Goal: Task Accomplishment & Management: Manage account settings

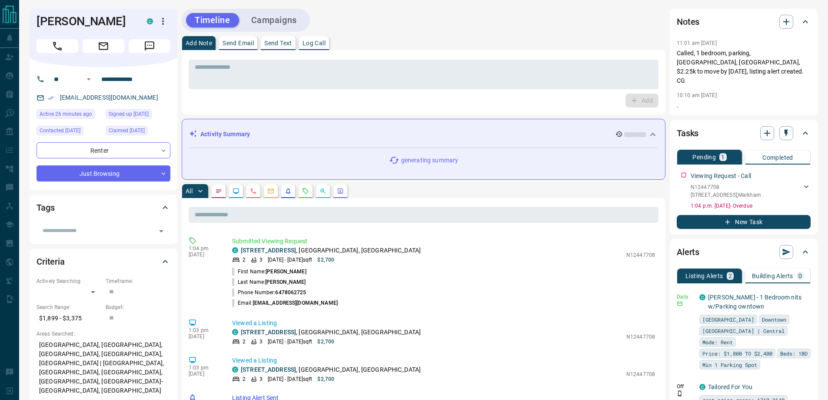
click at [164, 17] on icon "button" at bounding box center [163, 21] width 10 height 10
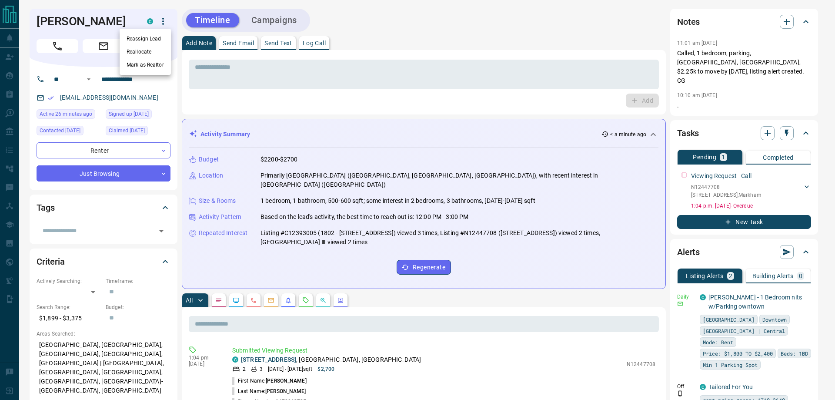
click at [142, 48] on li "Reallocate" at bounding box center [145, 51] width 51 height 13
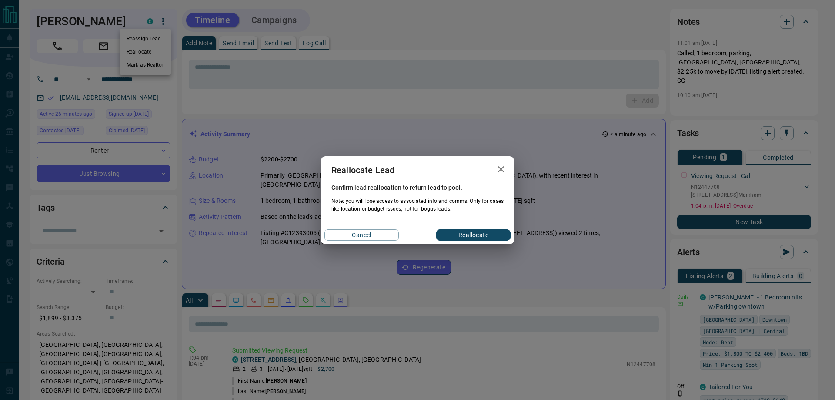
click at [455, 232] on button "Reallocate" at bounding box center [473, 234] width 74 height 11
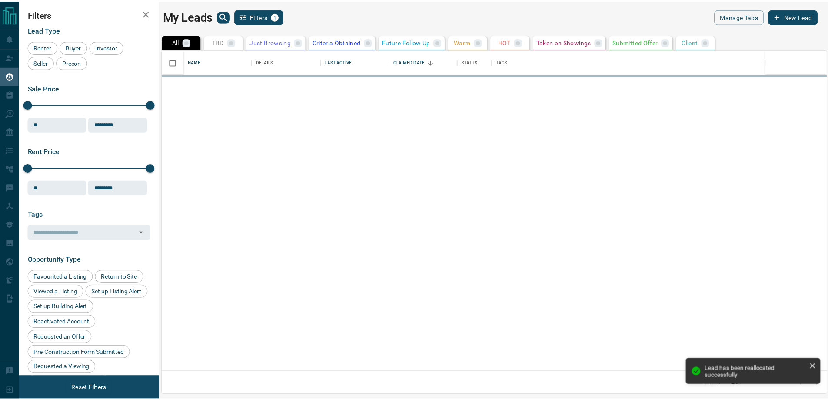
scroll to position [315, 664]
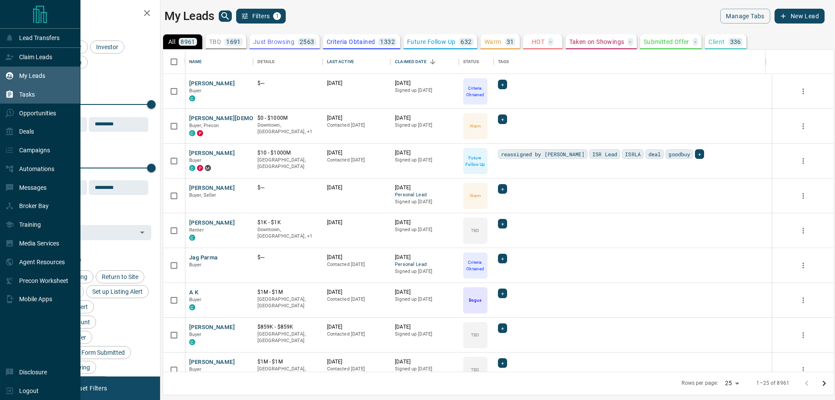
click at [17, 92] on div "Tasks" at bounding box center [20, 94] width 30 height 14
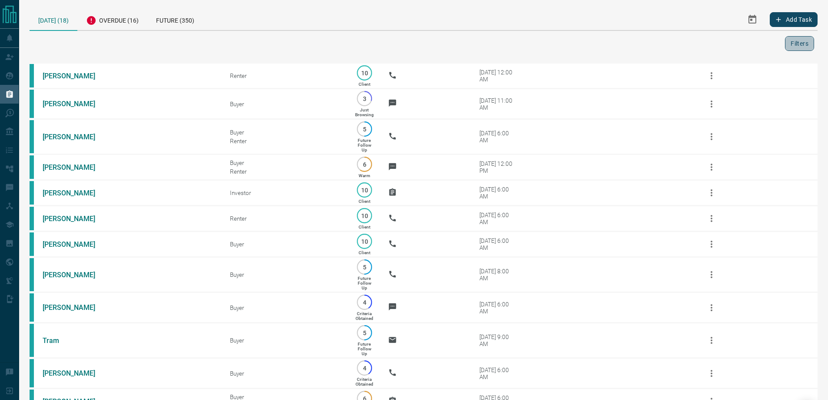
click at [805, 40] on button "Filters" at bounding box center [799, 43] width 29 height 15
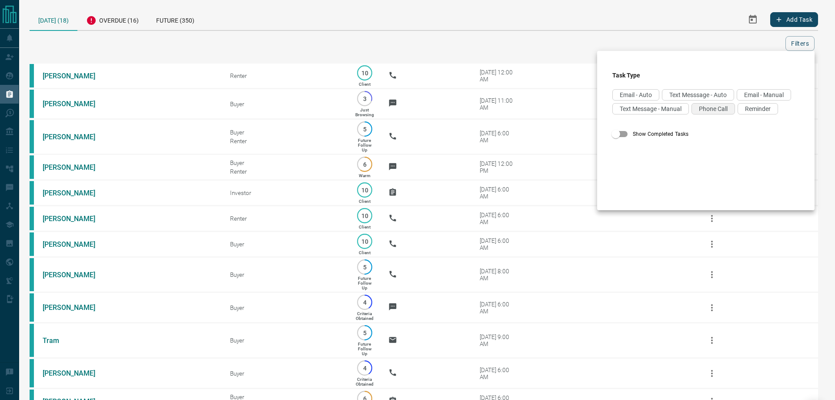
click at [691, 114] on div "Phone Call" at bounding box center [712, 108] width 43 height 11
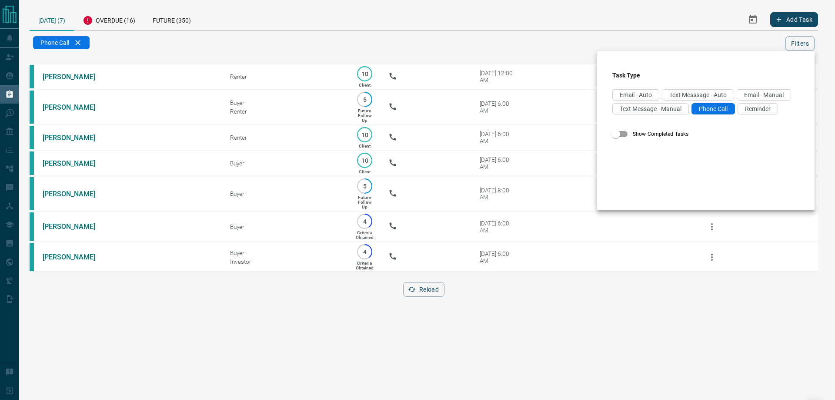
click at [188, 57] on div at bounding box center [417, 200] width 835 height 400
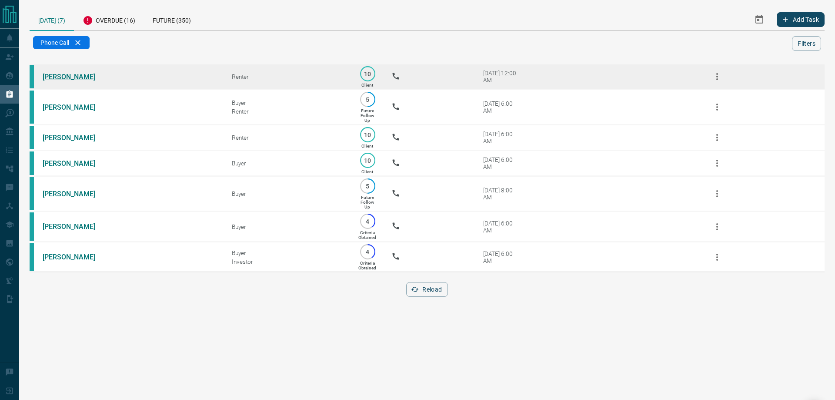
click at [72, 78] on link "[PERSON_NAME]" at bounding box center [75, 77] width 65 height 8
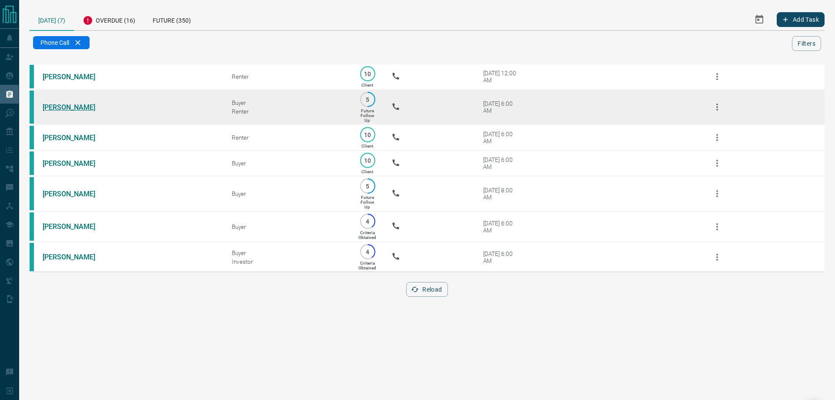
click at [63, 107] on link "[PERSON_NAME]" at bounding box center [75, 107] width 65 height 8
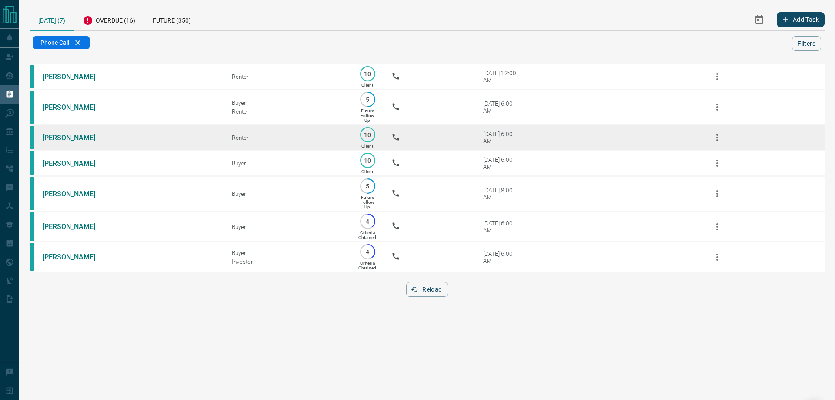
click at [59, 140] on link "[PERSON_NAME]" at bounding box center [75, 137] width 65 height 8
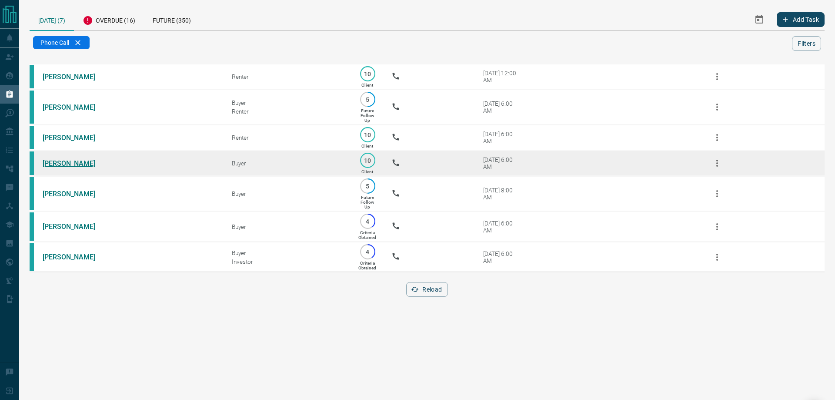
click at [57, 167] on link "[PERSON_NAME]" at bounding box center [75, 163] width 65 height 8
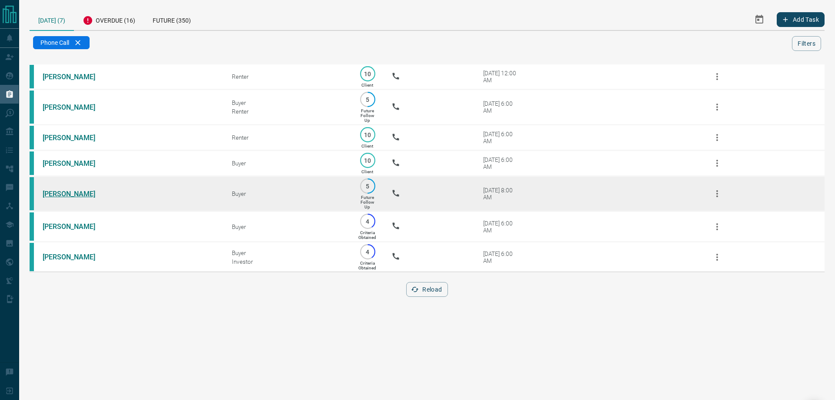
click at [60, 198] on link "[PERSON_NAME]" at bounding box center [75, 194] width 65 height 8
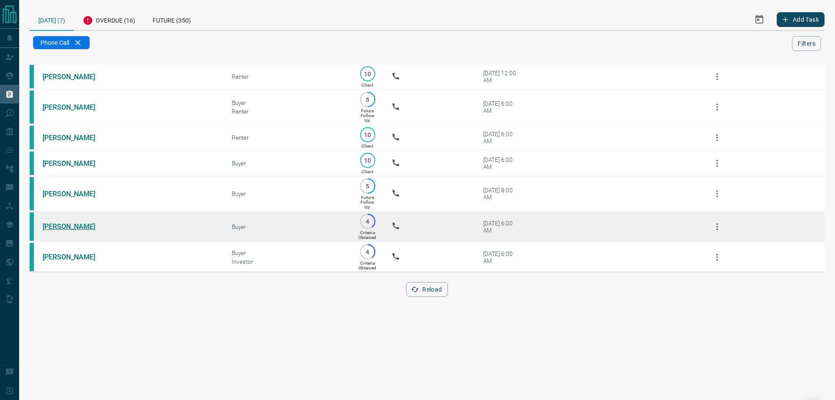
click at [52, 230] on link "[PERSON_NAME]" at bounding box center [75, 226] width 65 height 8
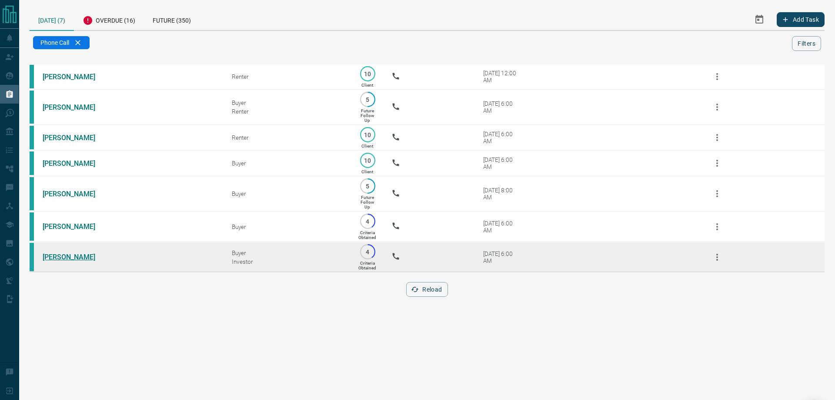
click at [53, 261] on link "[PERSON_NAME]" at bounding box center [75, 257] width 65 height 8
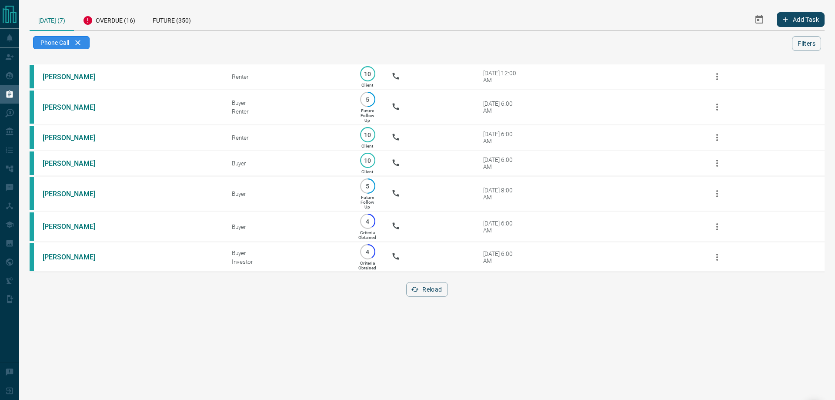
click at [80, 42] on div "Phone Call" at bounding box center [61, 42] width 57 height 13
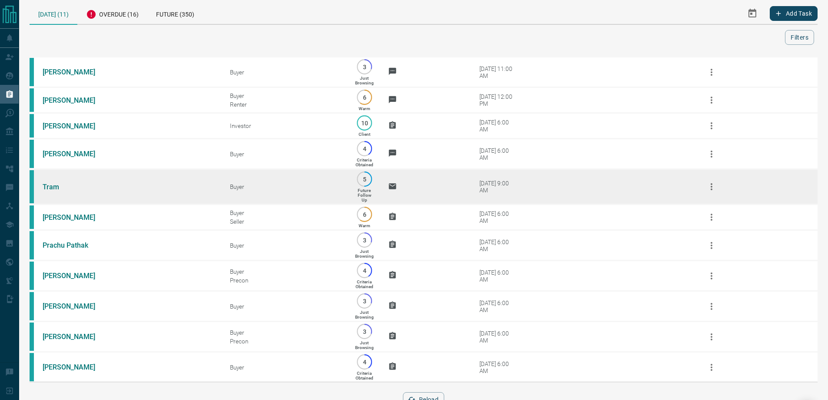
scroll to position [50, 0]
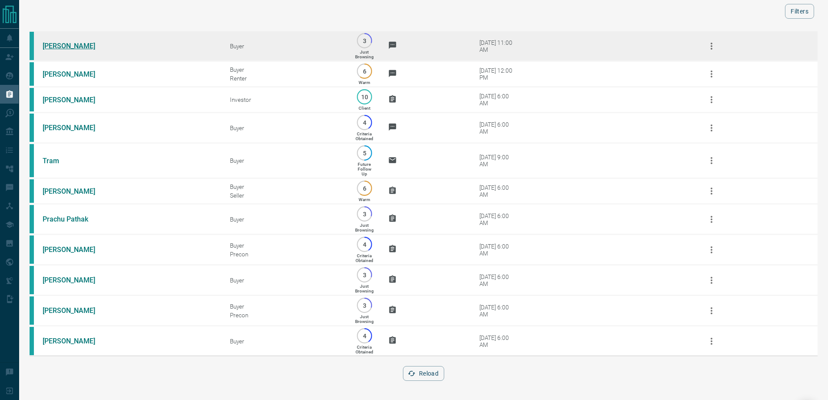
click at [67, 42] on link "[PERSON_NAME]" at bounding box center [75, 46] width 65 height 8
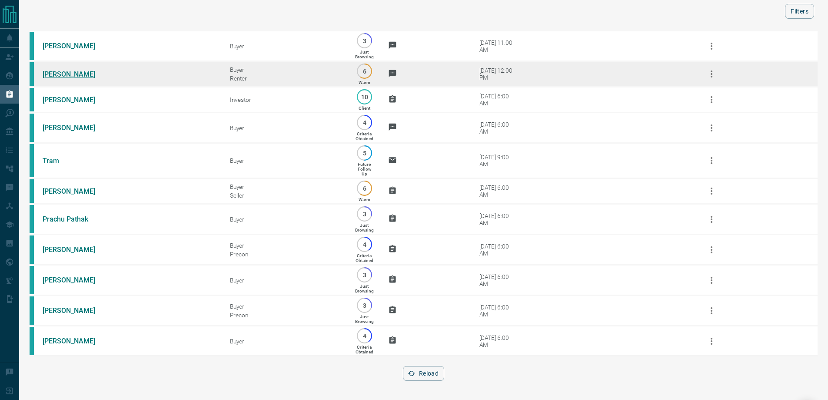
click at [50, 70] on link "[PERSON_NAME]" at bounding box center [75, 74] width 65 height 8
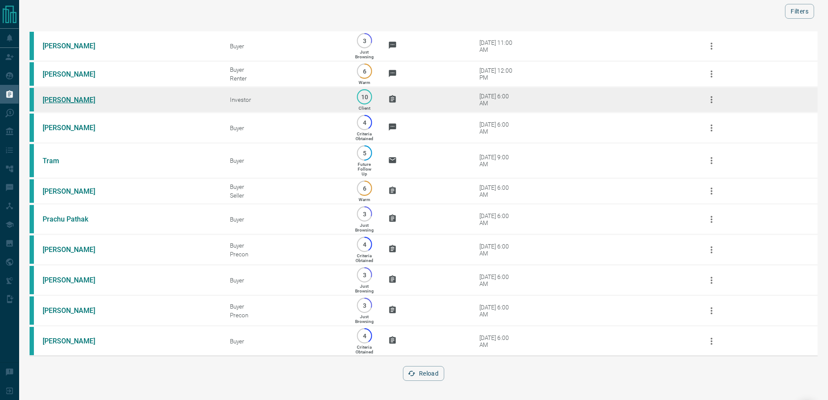
click at [48, 96] on link "[PERSON_NAME]" at bounding box center [75, 100] width 65 height 8
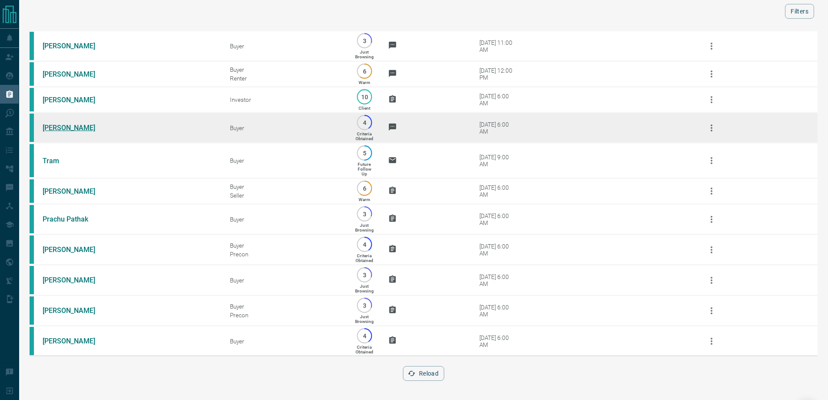
click at [47, 123] on link "[PERSON_NAME]" at bounding box center [75, 127] width 65 height 8
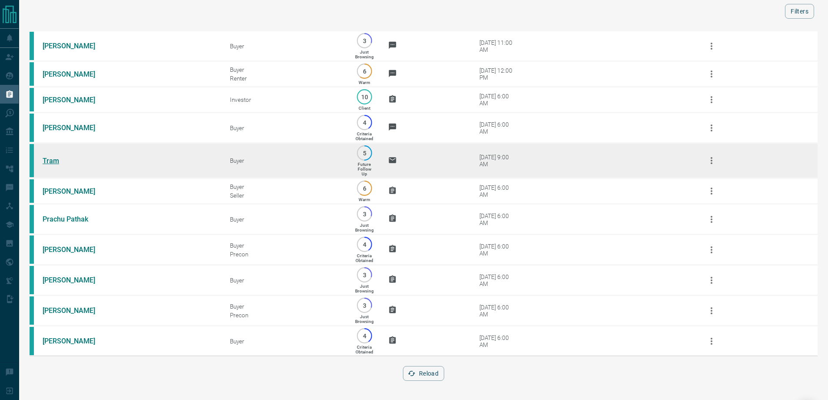
click at [50, 157] on link "Tram" at bounding box center [75, 161] width 65 height 8
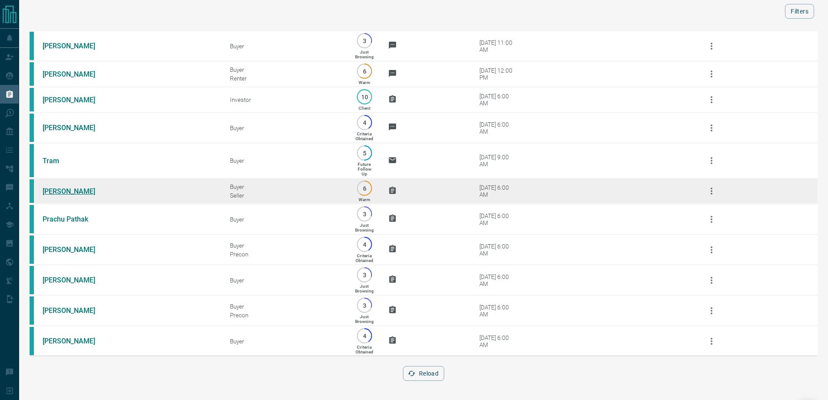
click at [48, 187] on link "[PERSON_NAME]" at bounding box center [75, 191] width 65 height 8
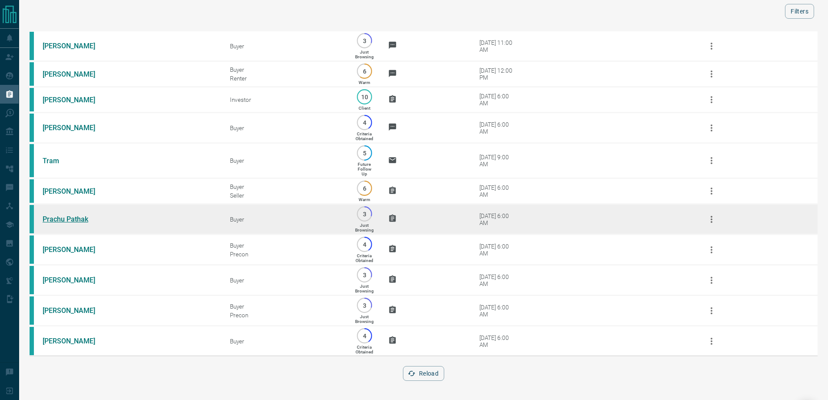
click at [50, 215] on link "Prachu Pathak" at bounding box center [75, 219] width 65 height 8
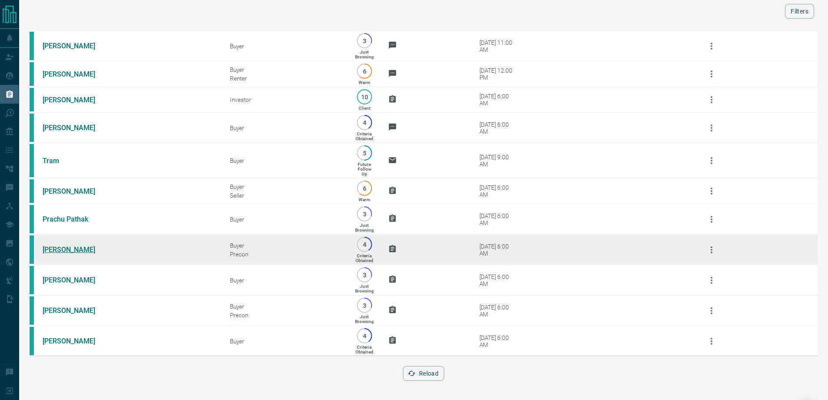
click at [52, 245] on link "[PERSON_NAME]" at bounding box center [75, 249] width 65 height 8
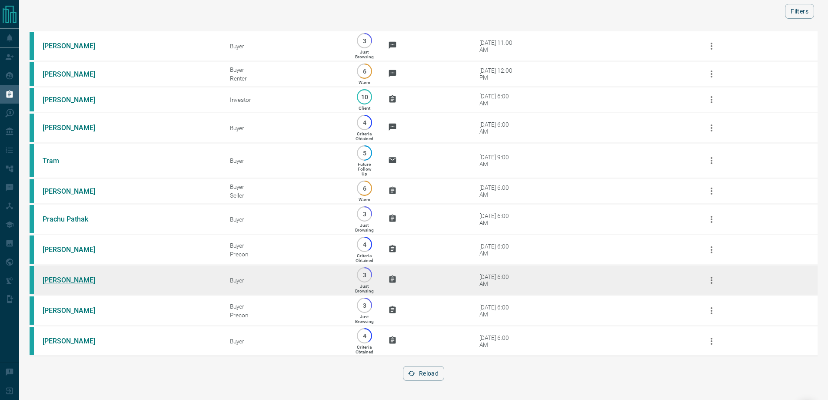
click at [52, 279] on link "[PERSON_NAME]" at bounding box center [75, 280] width 65 height 8
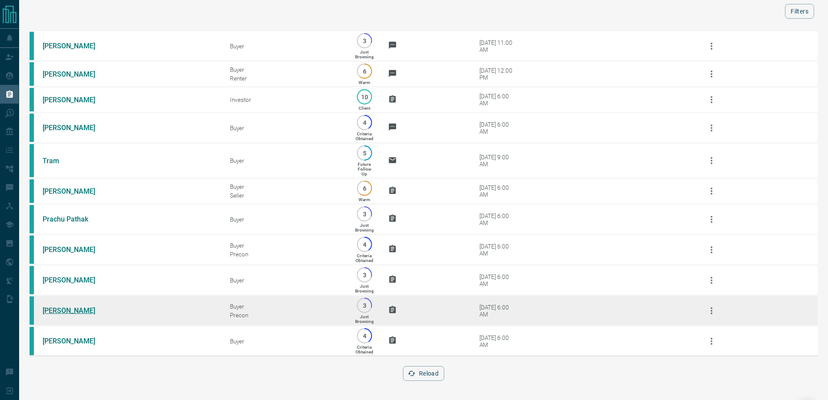
click at [57, 310] on link "[PERSON_NAME]" at bounding box center [75, 310] width 65 height 8
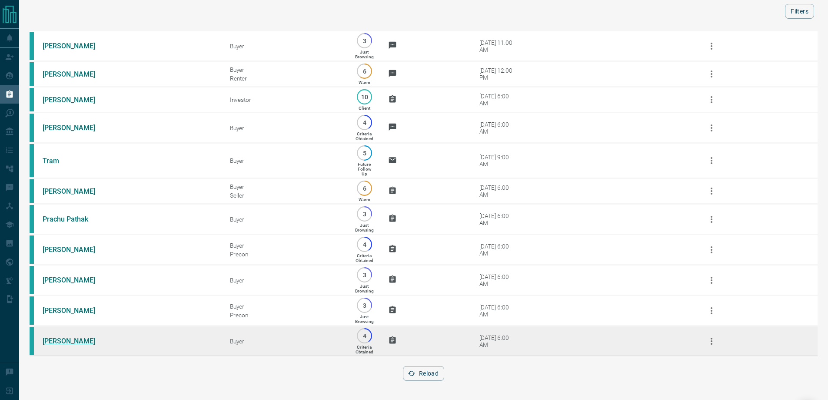
click at [57, 340] on link "[PERSON_NAME]" at bounding box center [75, 341] width 65 height 8
